Goal: Information Seeking & Learning: Learn about a topic

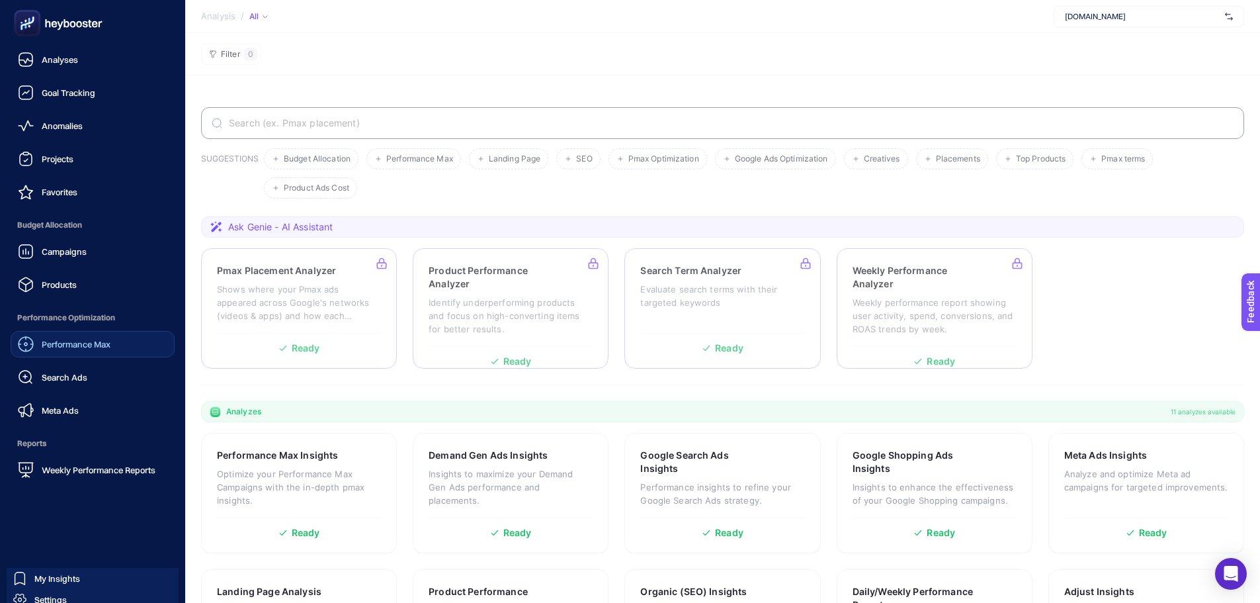
click at [87, 355] on link "Performance Max" at bounding box center [93, 344] width 164 height 26
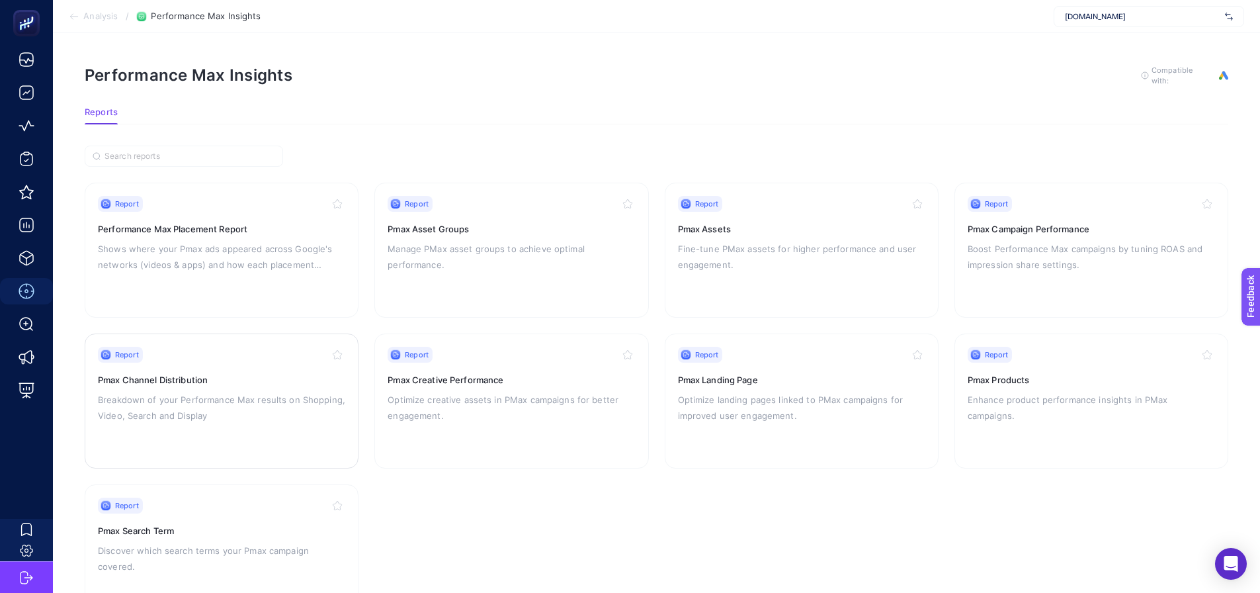
click at [268, 394] on p "Breakdown of your Performance Max results on Shopping, Video, Search and Display" at bounding box center [221, 408] width 247 height 32
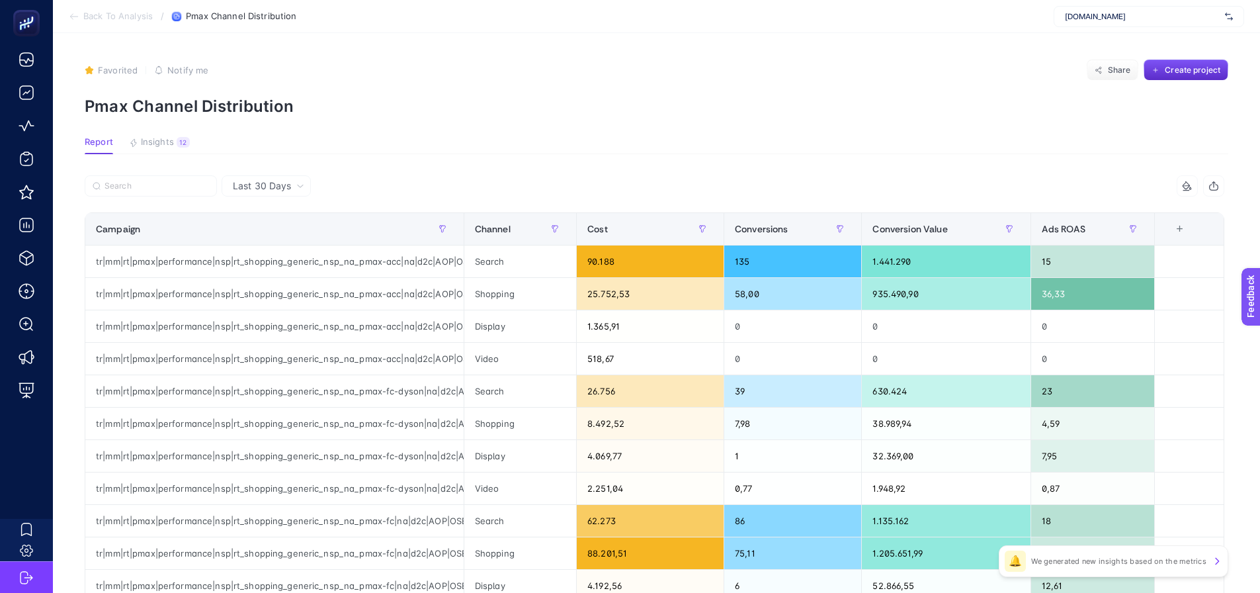
click at [282, 185] on span "Last 30 Days" at bounding box center [262, 185] width 58 height 13
click at [265, 236] on li "Last 7 Days" at bounding box center [266, 238] width 81 height 24
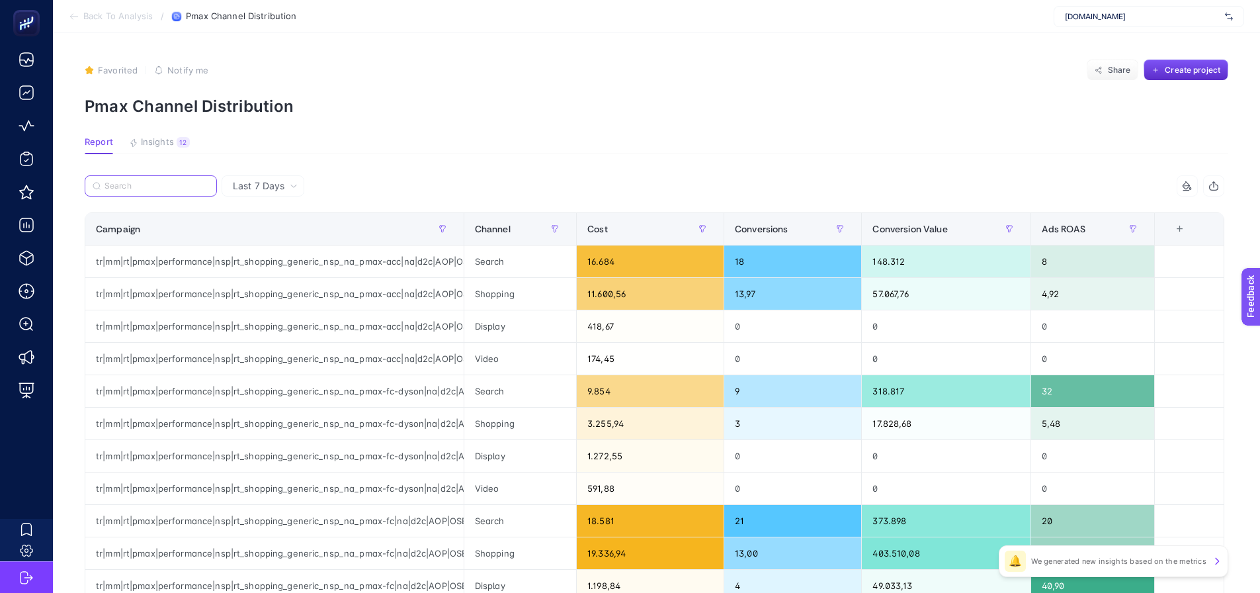
click at [148, 184] on input "Search" at bounding box center [157, 186] width 105 height 10
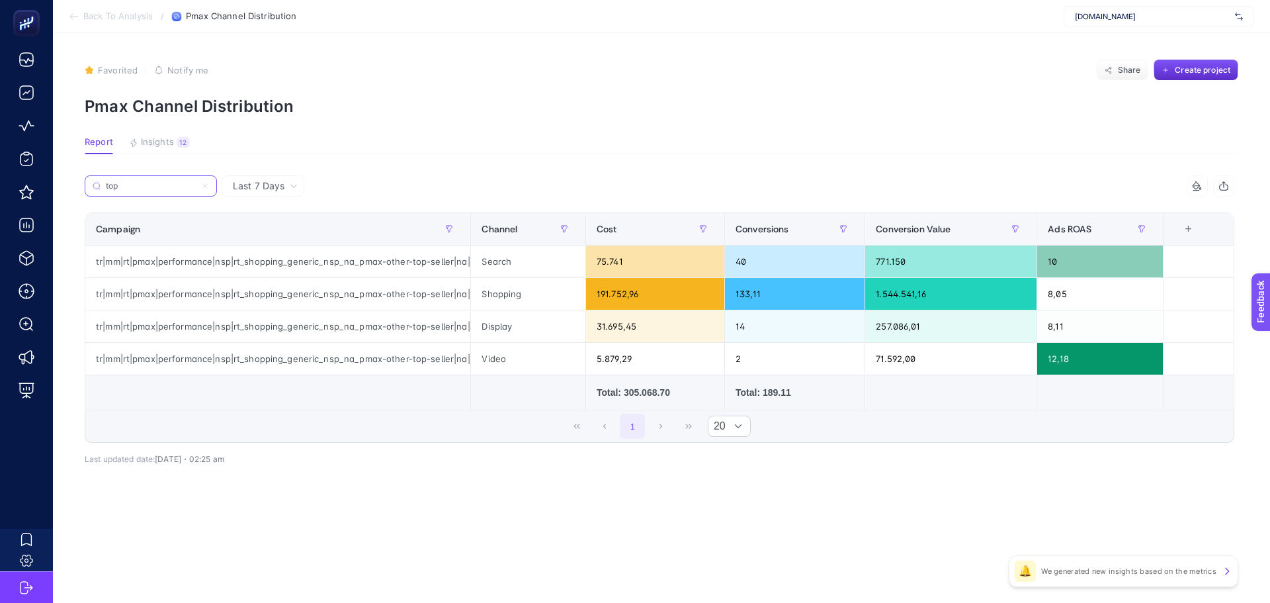
type input "top"
drag, startPoint x: 475, startPoint y: 236, endPoint x: 615, endPoint y: 255, distance: 141.6
click at [615, 255] on table "Campaign Channel Cost Conversions Conversion Value Ads ROAS 6 items selected + …" at bounding box center [660, 311] width 1150 height 198
drag, startPoint x: 671, startPoint y: 296, endPoint x: 563, endPoint y: 292, distance: 108.6
click at [563, 292] on tr "tr|mm|rt|pmax|performance|nsp|rt_shopping_generic_nsp_na_pmax-other-top-seller|…" at bounding box center [659, 294] width 1149 height 32
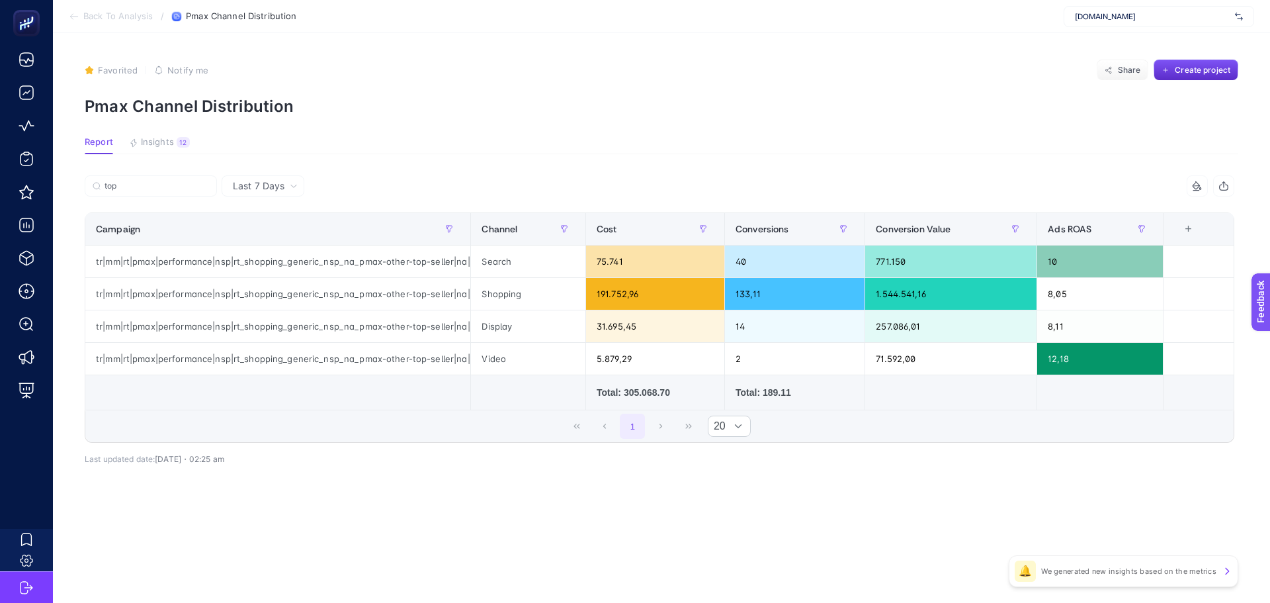
click at [699, 519] on div "Last 7 Days 4 items selected Campaign Channel Cost Conversions Conversion Value…" at bounding box center [659, 348] width 1171 height 347
drag, startPoint x: 652, startPoint y: 300, endPoint x: 597, endPoint y: 296, distance: 55.1
click at [597, 296] on div "191.752,96" at bounding box center [655, 294] width 138 height 32
